Goal: Information Seeking & Learning: Learn about a topic

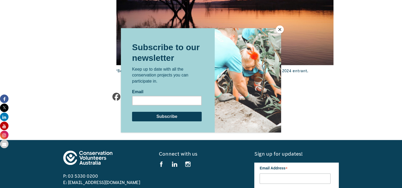
scroll to position [520, 0]
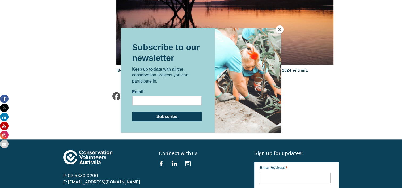
click at [280, 30] on button "Close" at bounding box center [280, 29] width 8 height 8
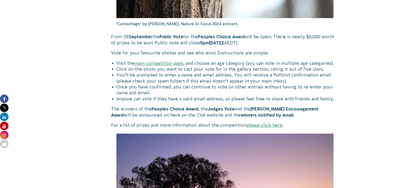
scroll to position [307, 0]
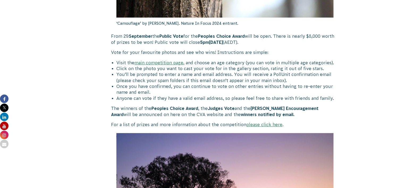
click at [171, 63] on link "main competition page" at bounding box center [158, 62] width 49 height 5
click at [265, 125] on link "please click here" at bounding box center [264, 124] width 36 height 5
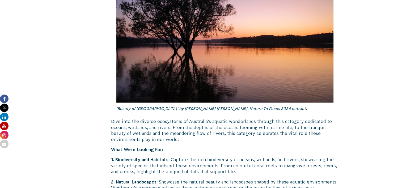
scroll to position [905, 0]
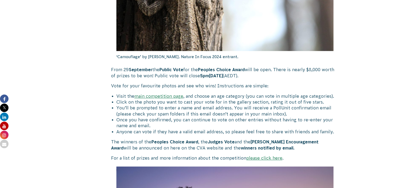
scroll to position [274, 0]
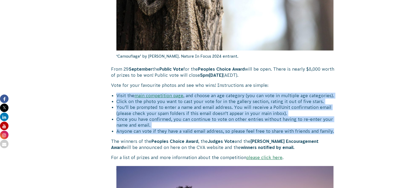
drag, startPoint x: 116, startPoint y: 94, endPoint x: 341, endPoint y: 131, distance: 228.3
click at [341, 131] on div "29 September 2025 CVA Updates Public Vote Open for Nature in Focus Photography …" at bounding box center [201, 117] width 287 height 517
copy ul "Visit the main competition page , and choose an age category (you can vote in m…"
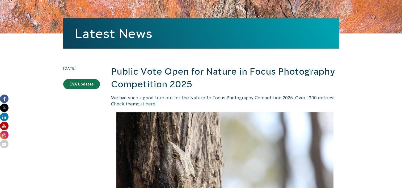
scroll to position [67, 0]
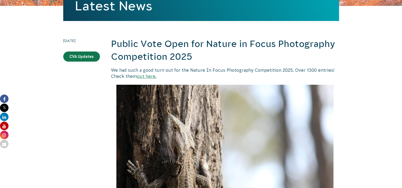
scroll to position [95, 0]
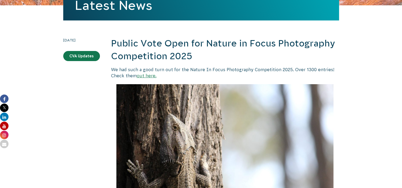
click at [146, 77] on link "out here." at bounding box center [147, 75] width 20 height 5
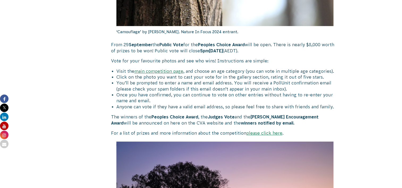
scroll to position [301, 0]
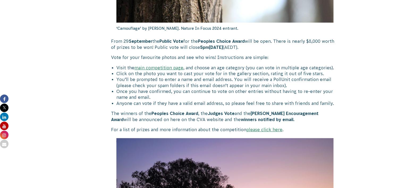
click at [177, 69] on link "main competition page" at bounding box center [158, 67] width 49 height 5
